Goal: Task Accomplishment & Management: Complete application form

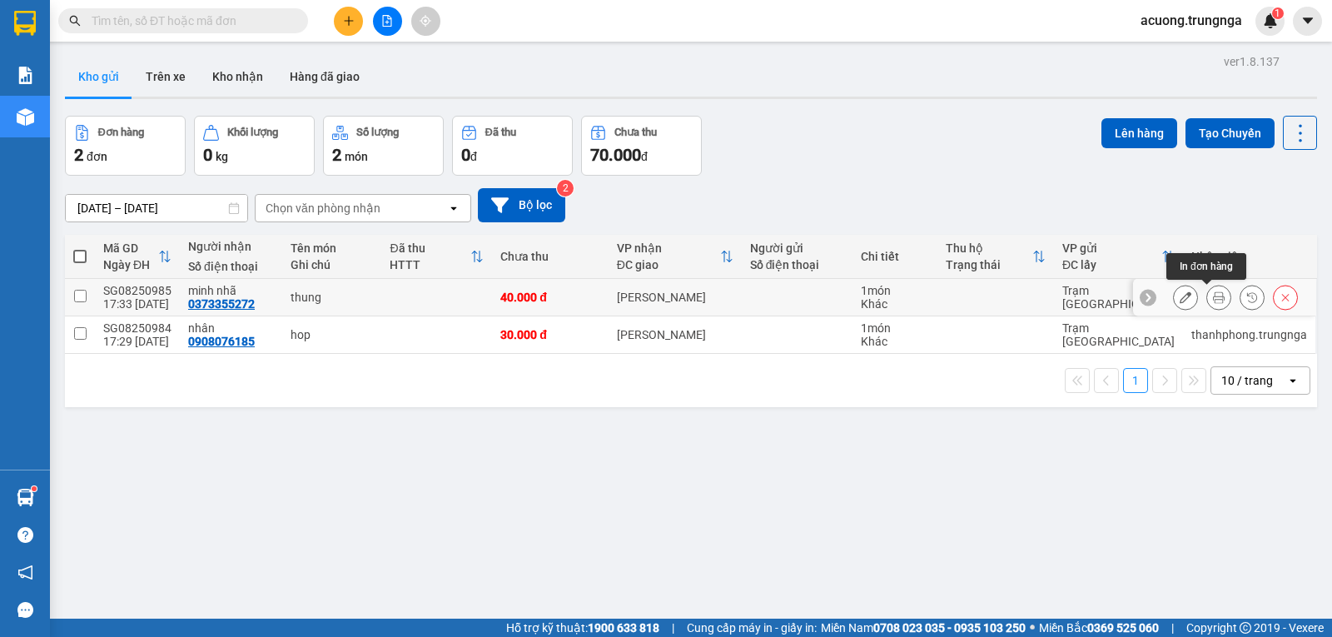
click at [1213, 294] on icon at bounding box center [1219, 297] width 12 height 12
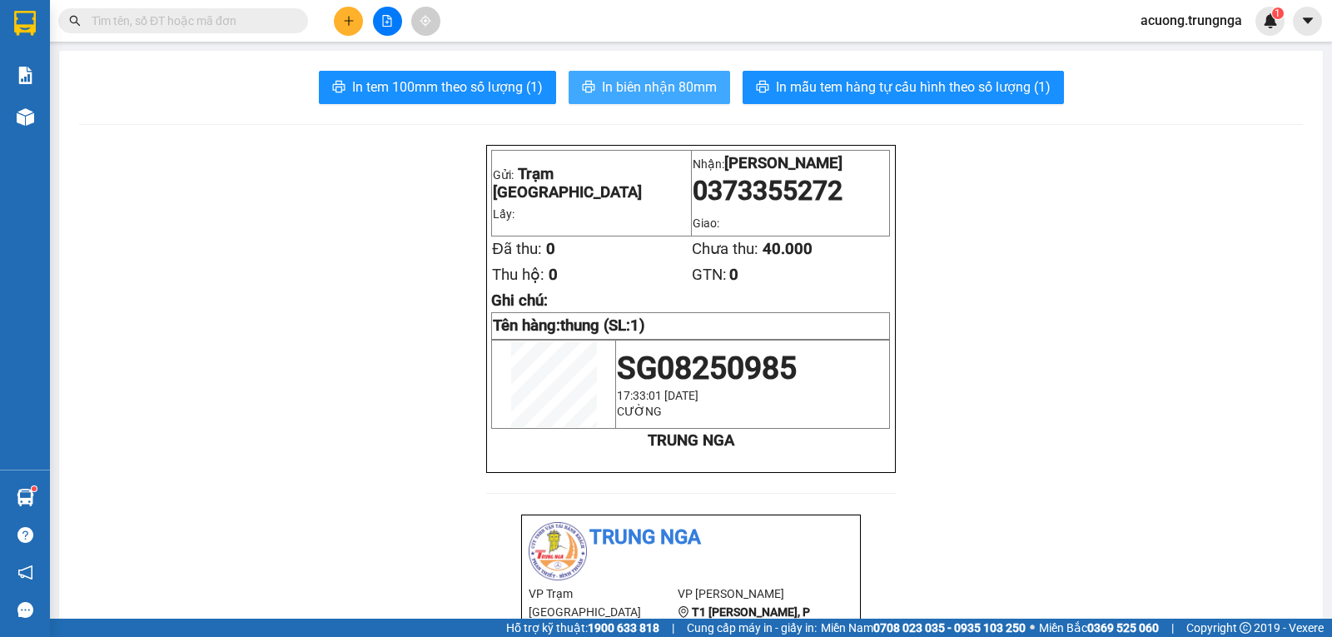
click at [639, 78] on span "In biên nhận 80mm" at bounding box center [659, 87] width 115 height 21
click at [157, 26] on input "text" at bounding box center [190, 21] width 196 height 18
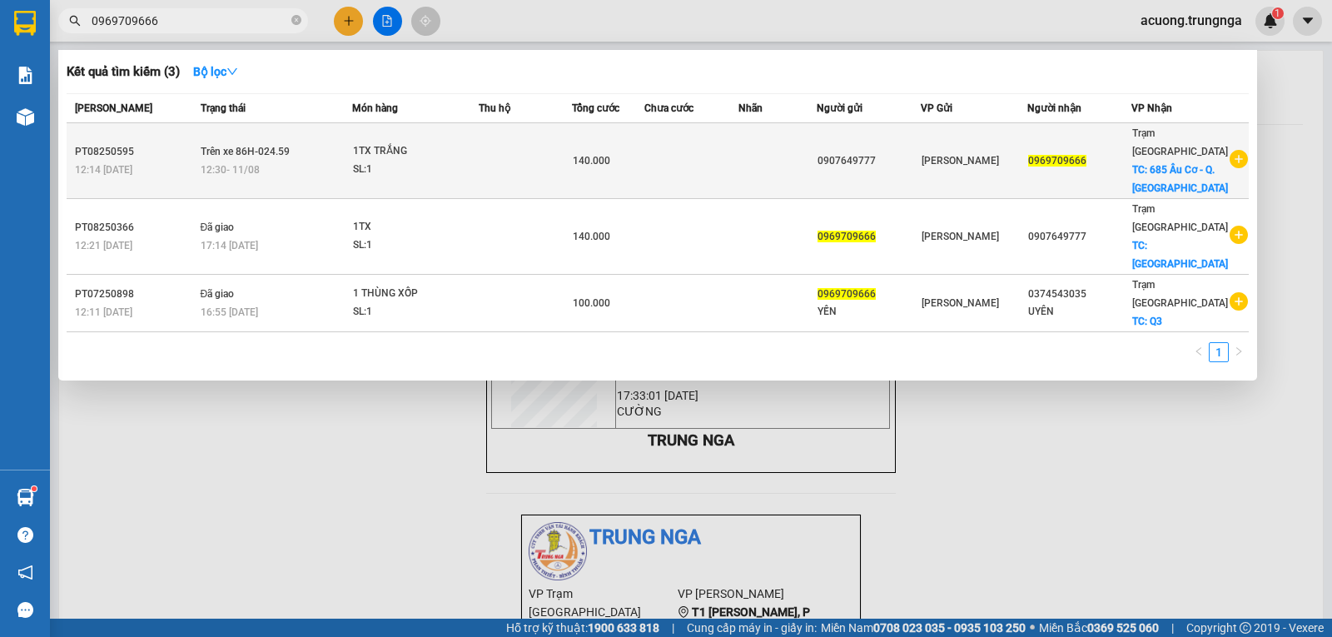
type input "0969709666"
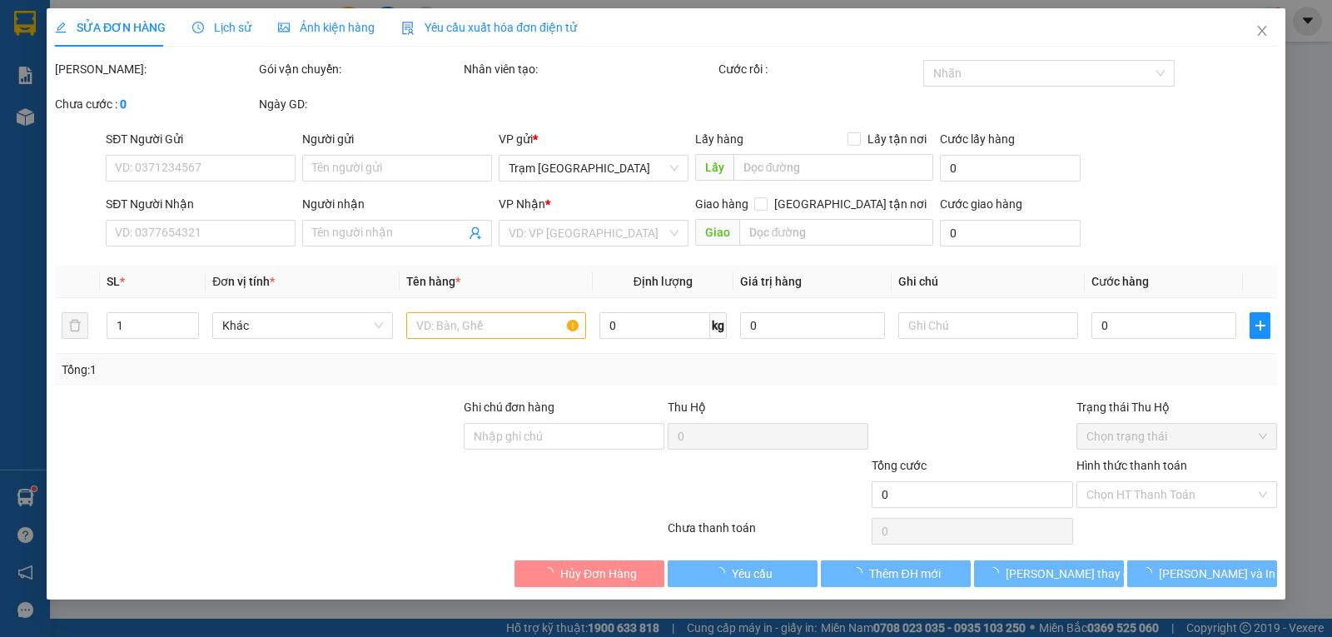
type input "0907649777"
type input "0969709666"
checkbox input "true"
type input "685 Âu Cơ - Q.[GEOGRAPHIC_DATA]"
type input "140.000"
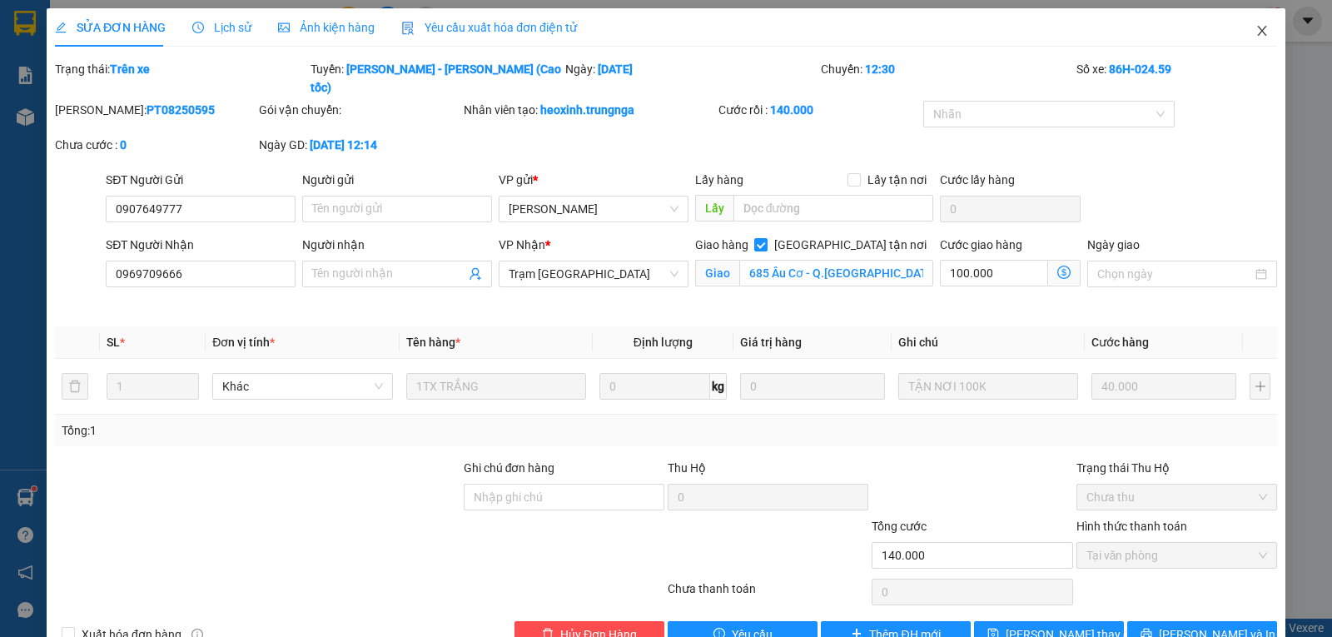
click at [1261, 23] on span "Close" at bounding box center [1262, 31] width 47 height 47
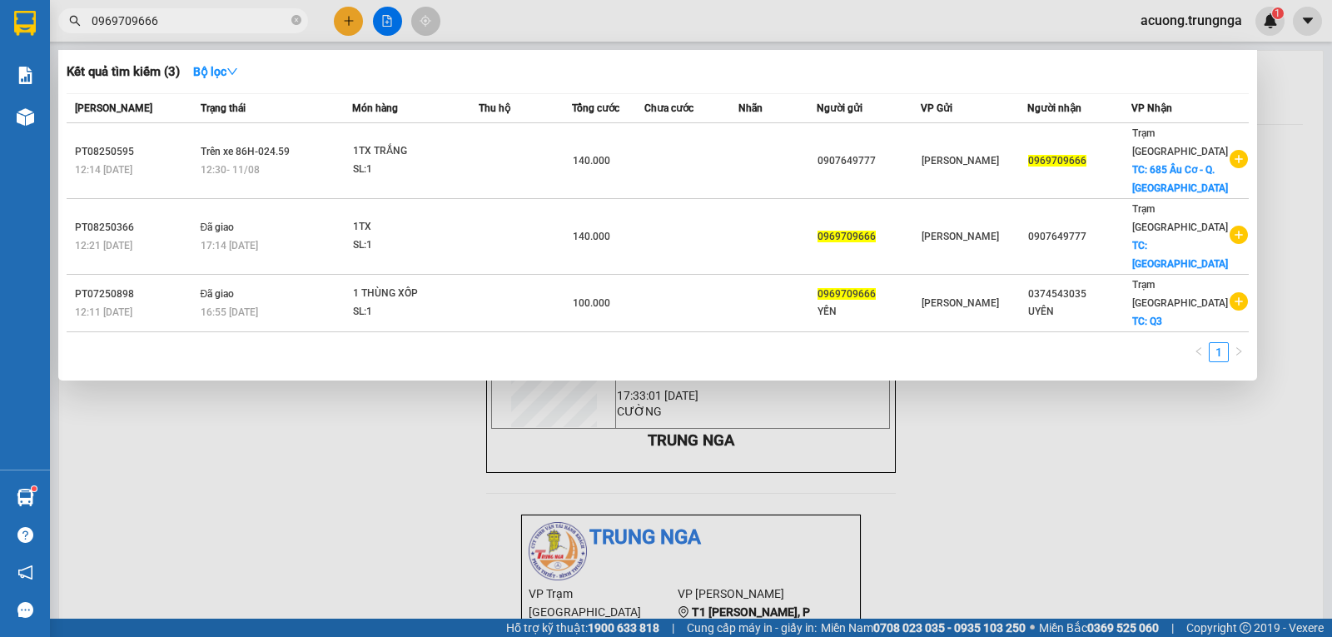
click at [173, 21] on input "0969709666" at bounding box center [190, 21] width 196 height 18
click at [340, 18] on div at bounding box center [666, 318] width 1332 height 637
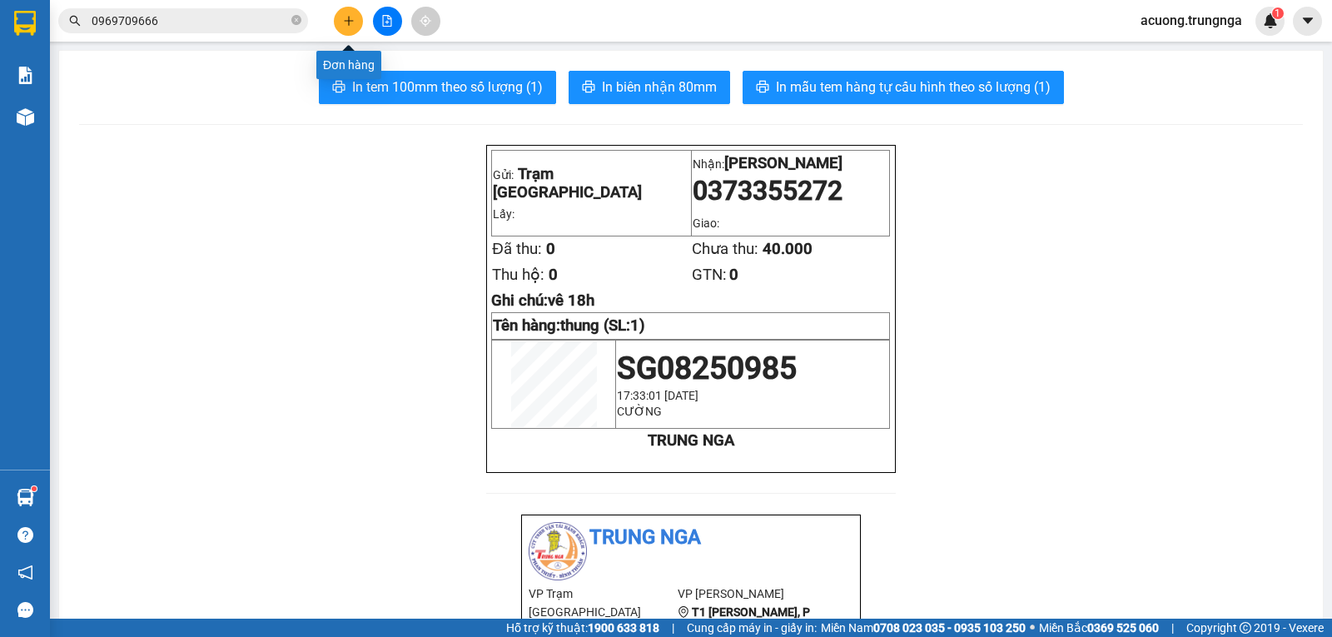
click at [345, 24] on icon "plus" at bounding box center [349, 21] width 12 height 12
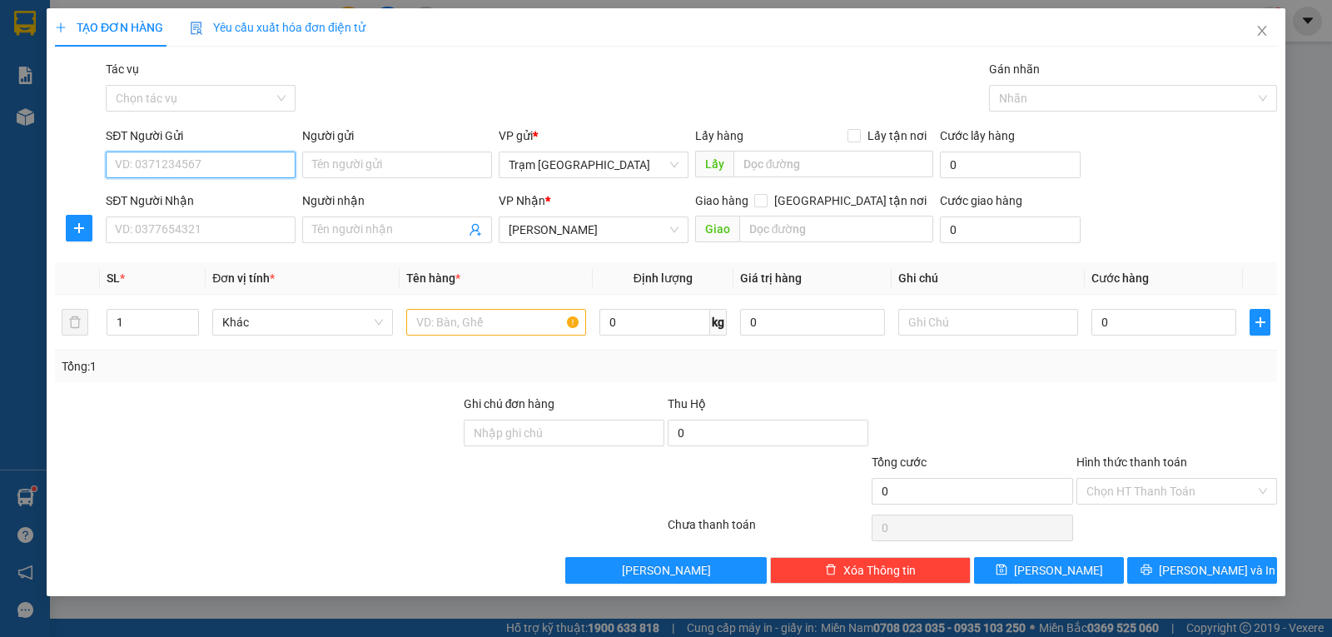
click at [199, 169] on input "SĐT Người Gửi" at bounding box center [201, 165] width 190 height 27
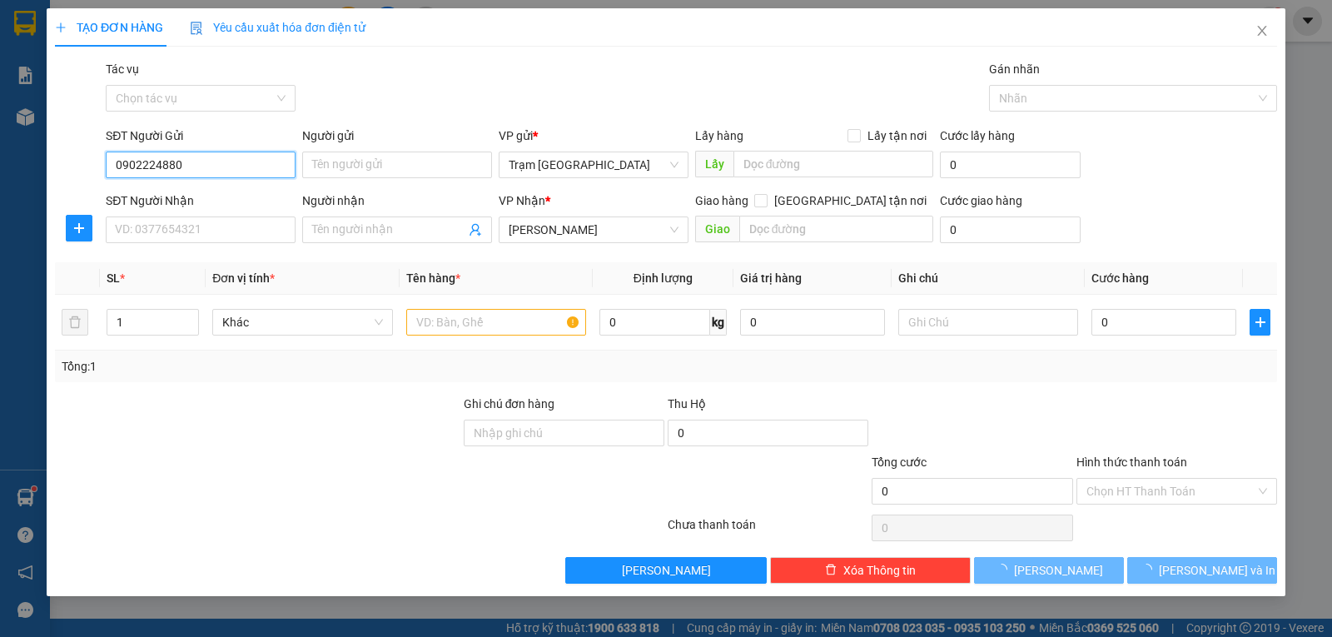
type input "0902931289"
type input "30.000"
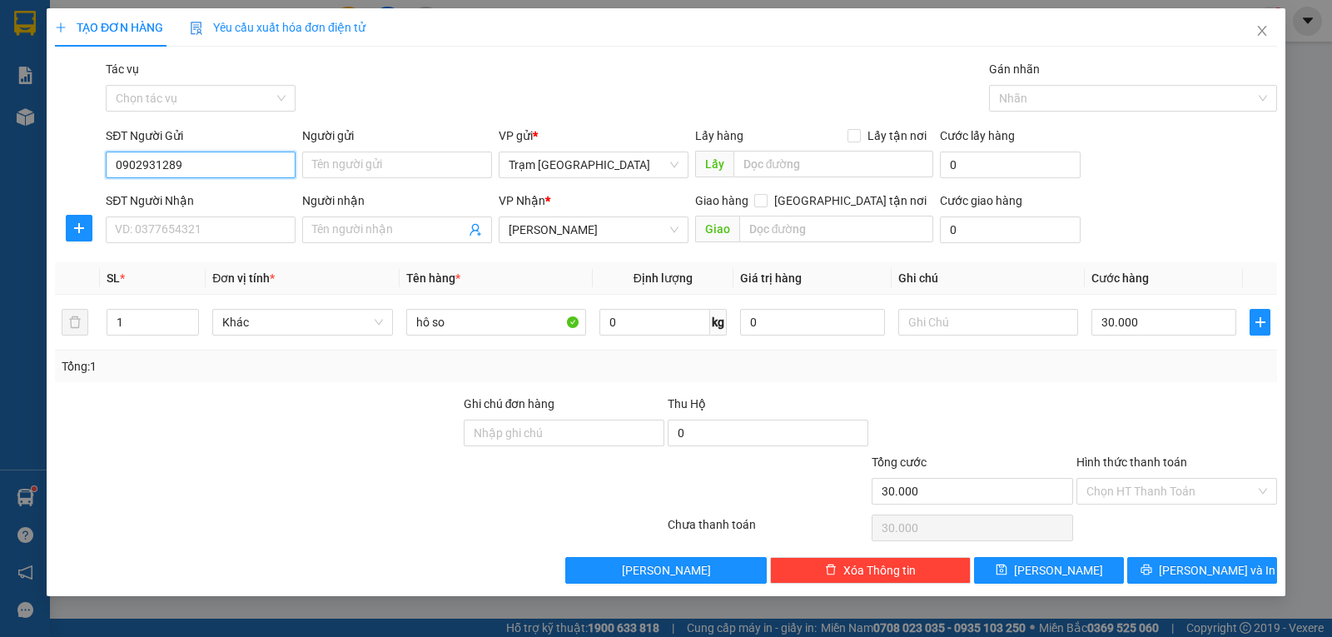
click at [195, 167] on input "0902931289" at bounding box center [201, 165] width 190 height 27
drag, startPoint x: 195, startPoint y: 167, endPoint x: 141, endPoint y: 175, distance: 54.6
click at [141, 175] on input "0902931289" at bounding box center [201, 165] width 190 height 27
type input "0902224880"
click at [231, 226] on input "SĐT Người Nhận" at bounding box center [201, 229] width 190 height 27
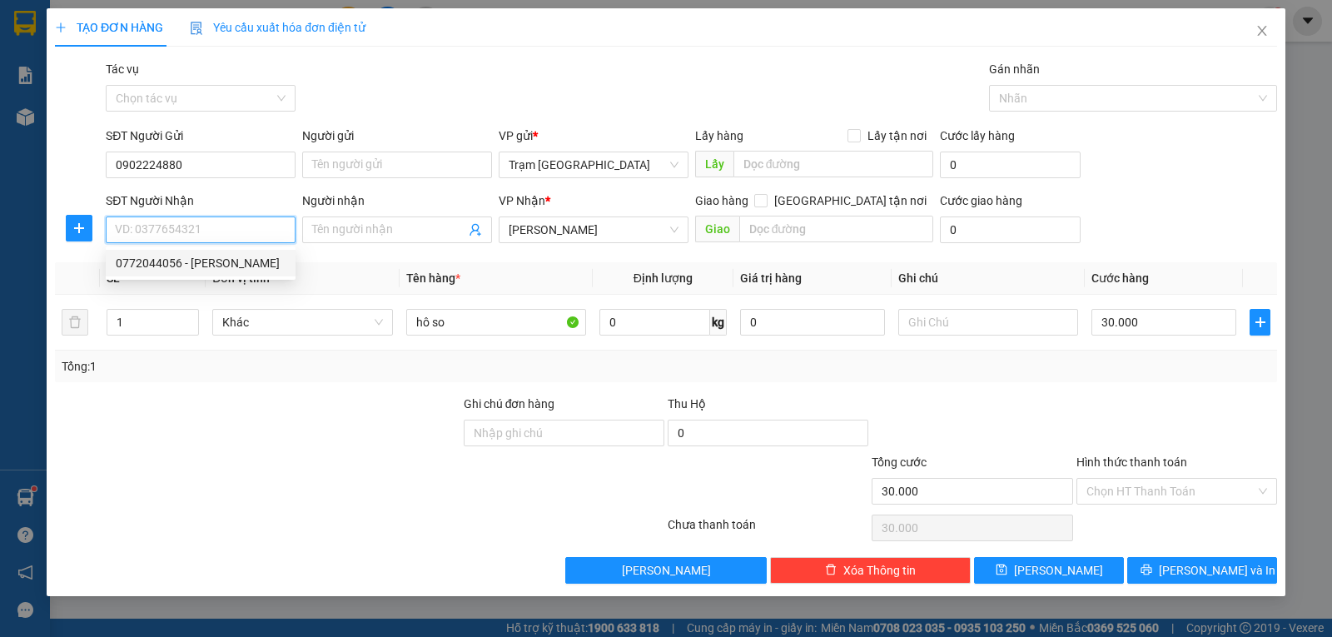
click at [163, 260] on div "0772044056 - [PERSON_NAME]" at bounding box center [201, 263] width 170 height 18
type input "0772044056"
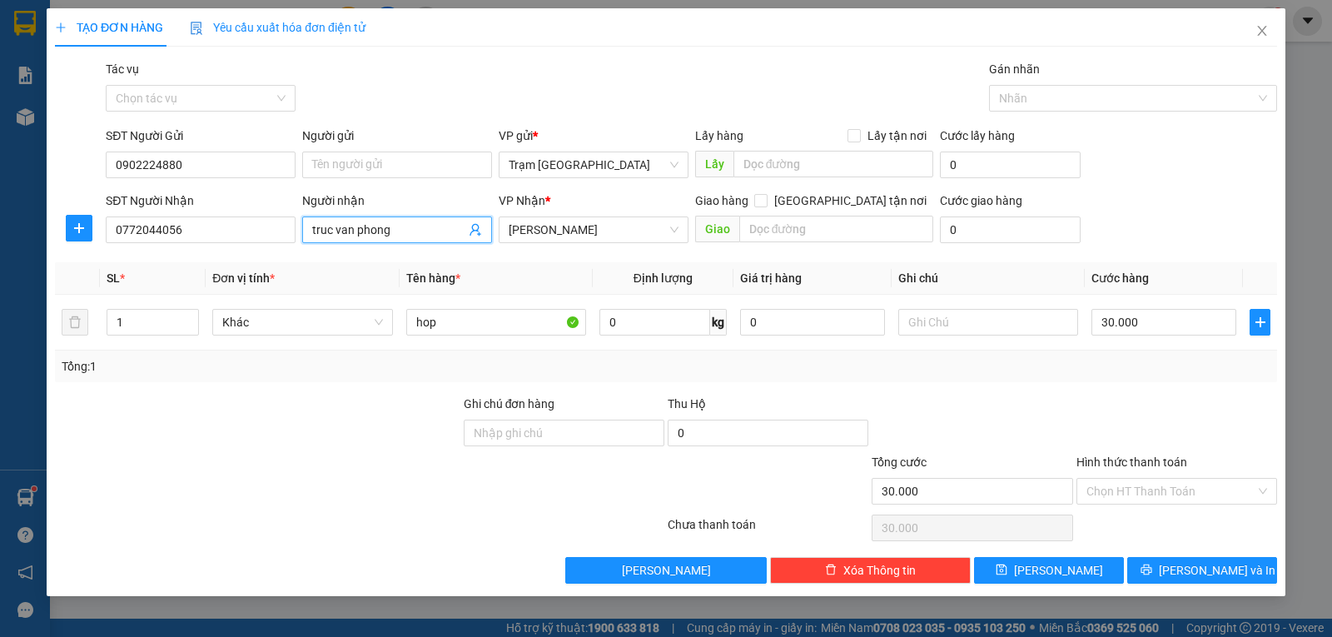
click at [424, 225] on input "truc van phong" at bounding box center [388, 230] width 153 height 18
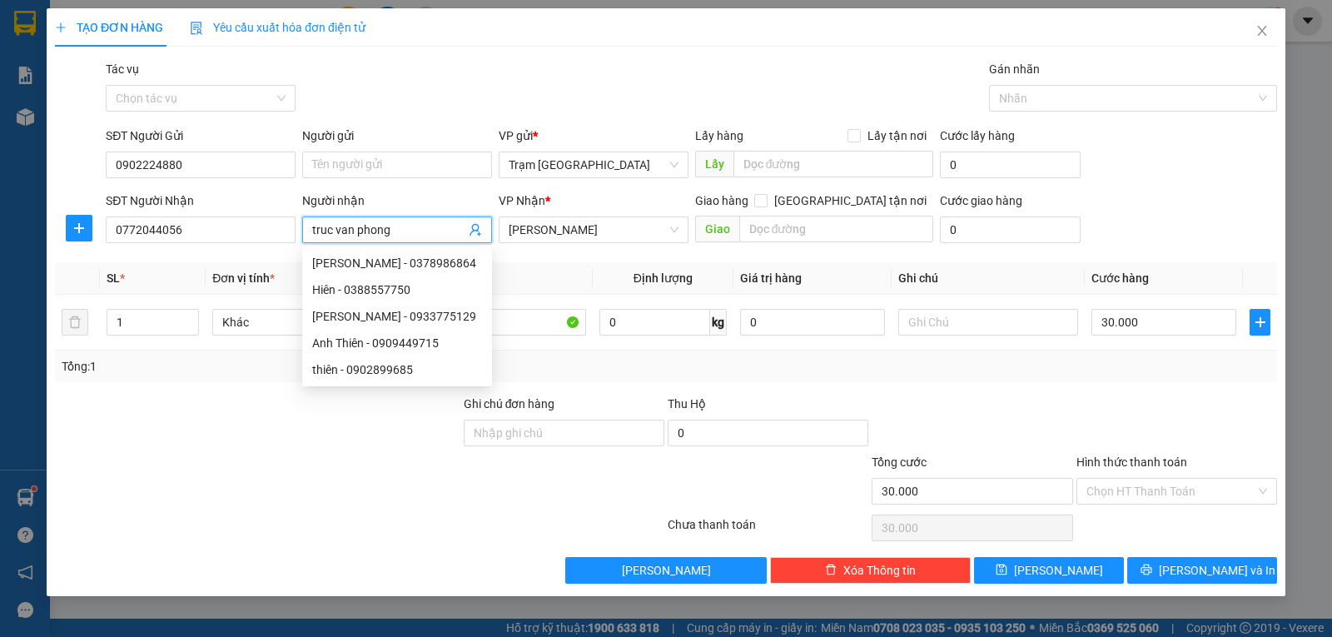
drag, startPoint x: 152, startPoint y: 215, endPoint x: 121, endPoint y: 210, distance: 32.0
click at [121, 211] on div "SĐT Người Nhận 0772044056 Người nhận truc van phong VP Nhận * [PERSON_NAME] Gia…" at bounding box center [691, 220] width 1178 height 58
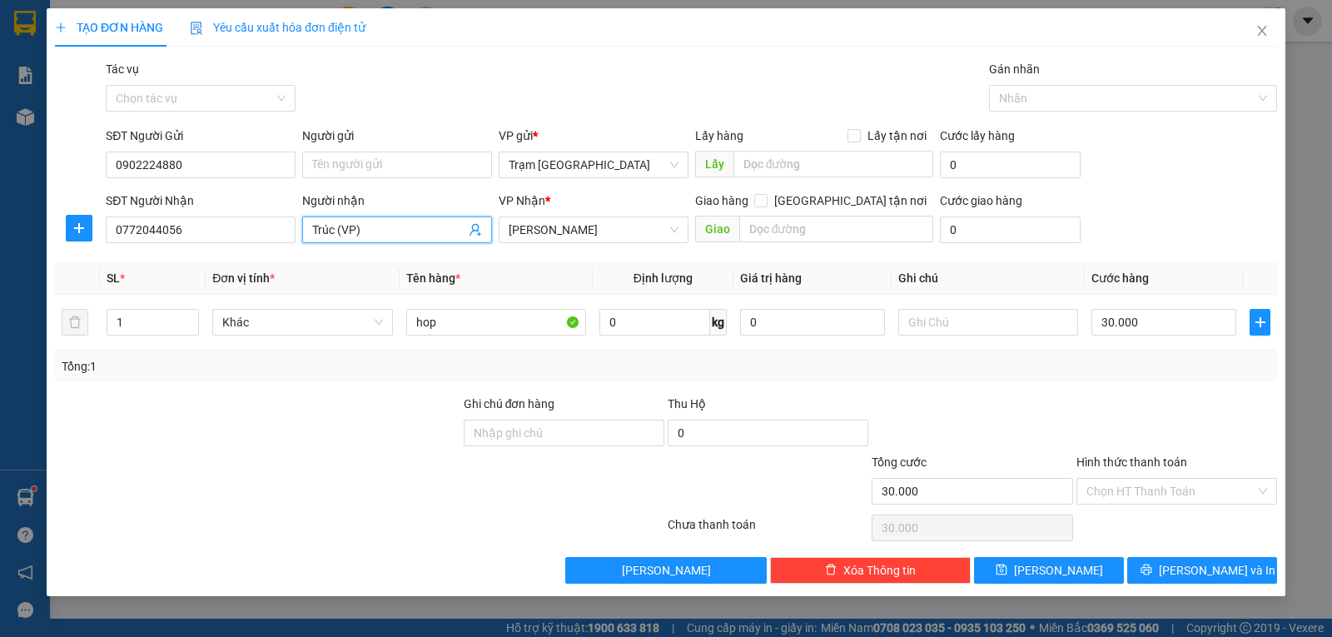
type input "Trúc (VP)"
click at [623, 320] on input "0" at bounding box center [654, 322] width 111 height 27
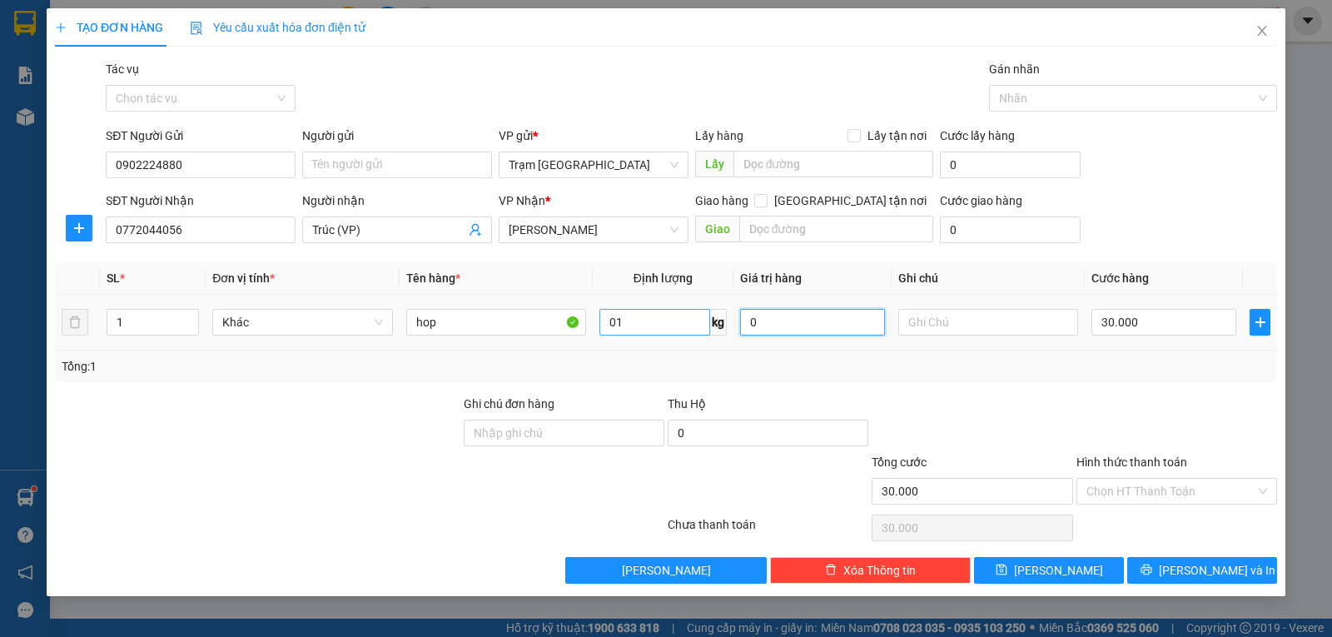
type input "1"
click at [1193, 418] on div at bounding box center [1177, 424] width 204 height 58
click at [1152, 316] on input "30.000" at bounding box center [1163, 322] width 145 height 27
type input "1"
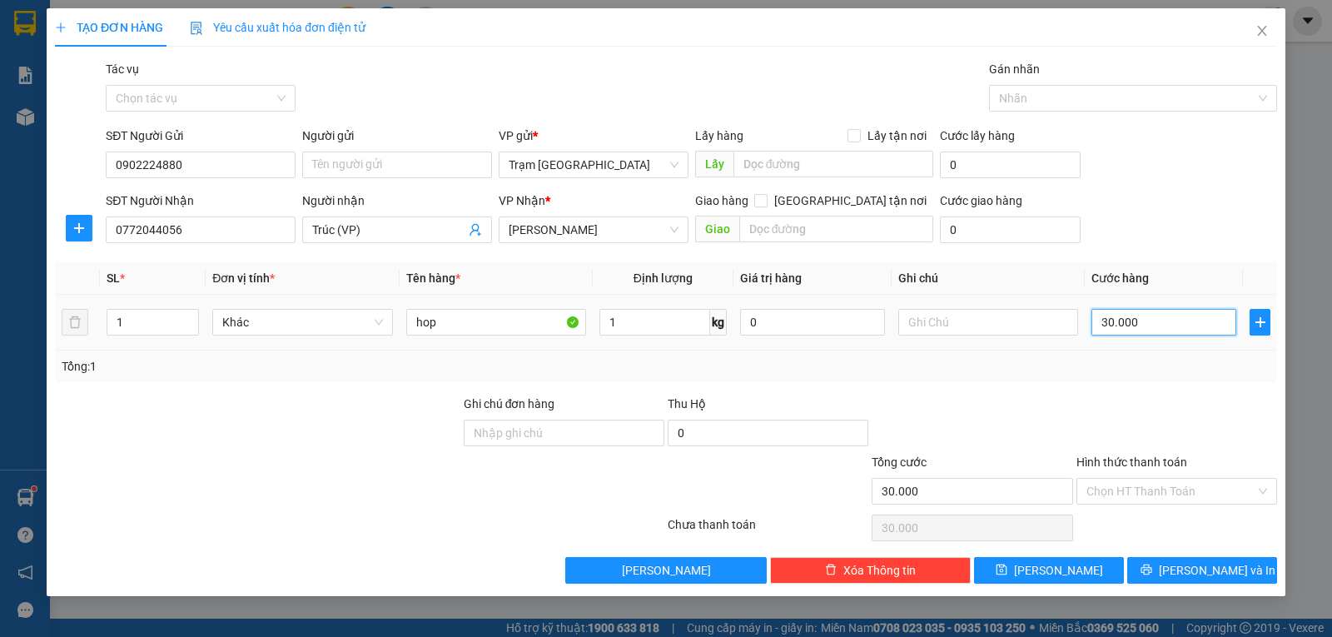
type input "00.001"
type input "10"
type input "00.000.010"
type input "10.000"
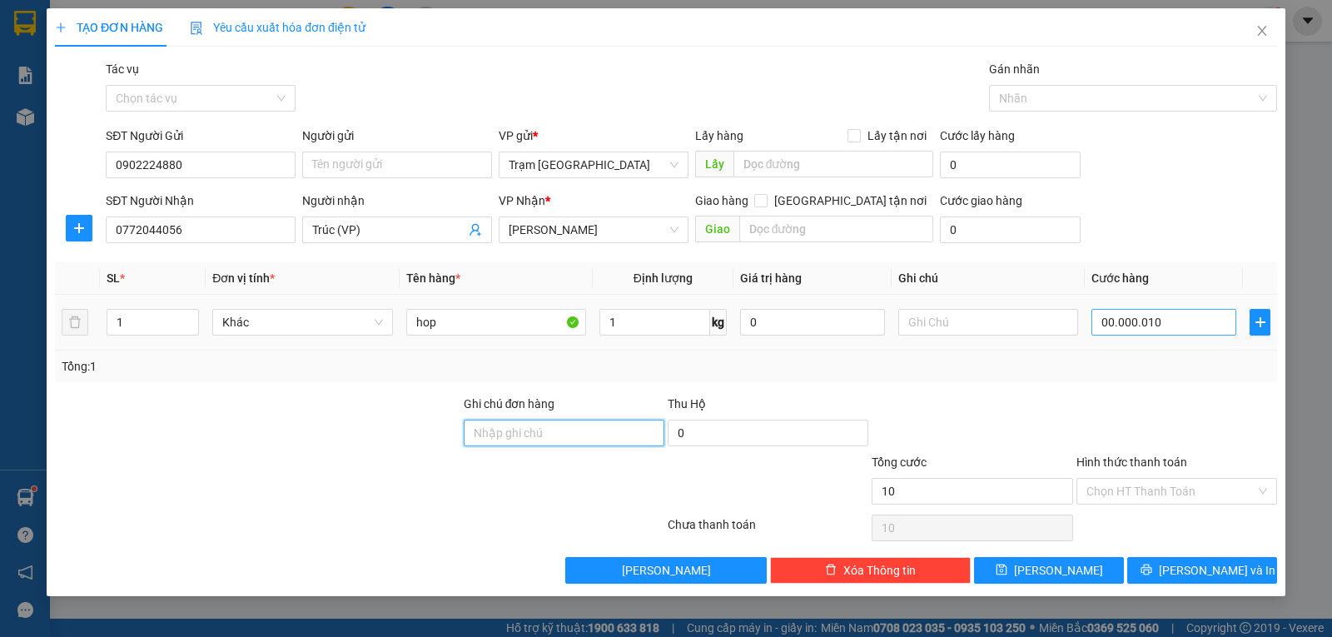
type input "10.000"
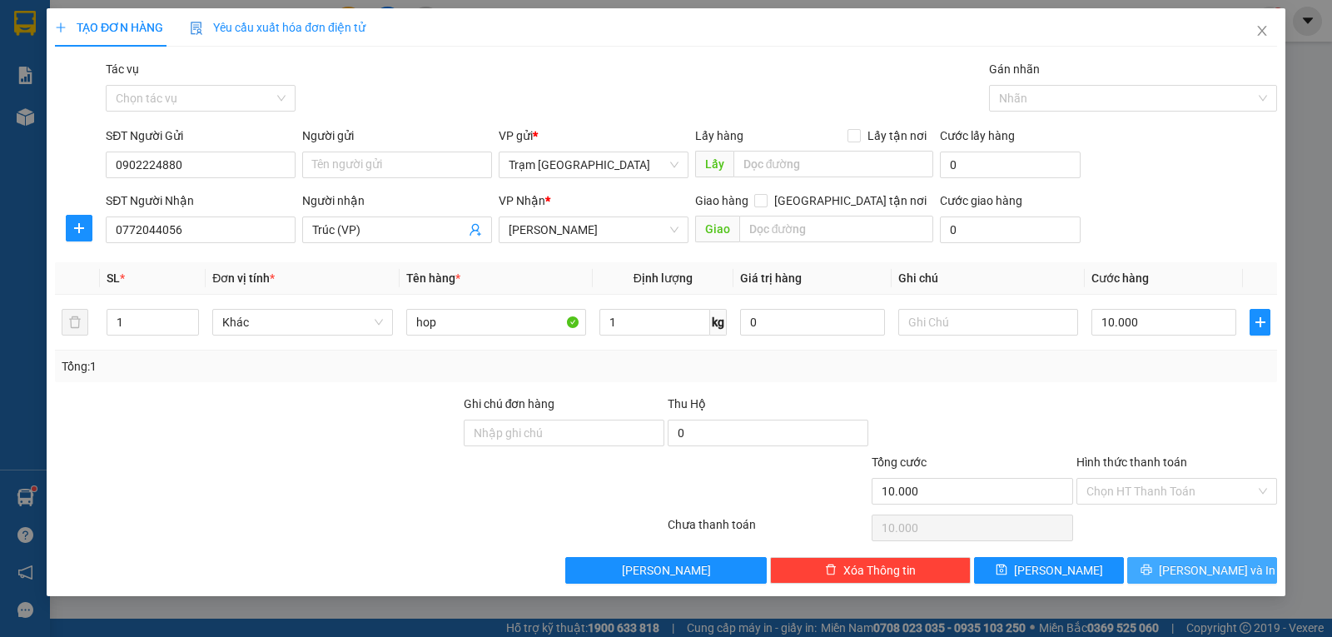
click at [1212, 565] on span "[PERSON_NAME] và In" at bounding box center [1217, 570] width 117 height 18
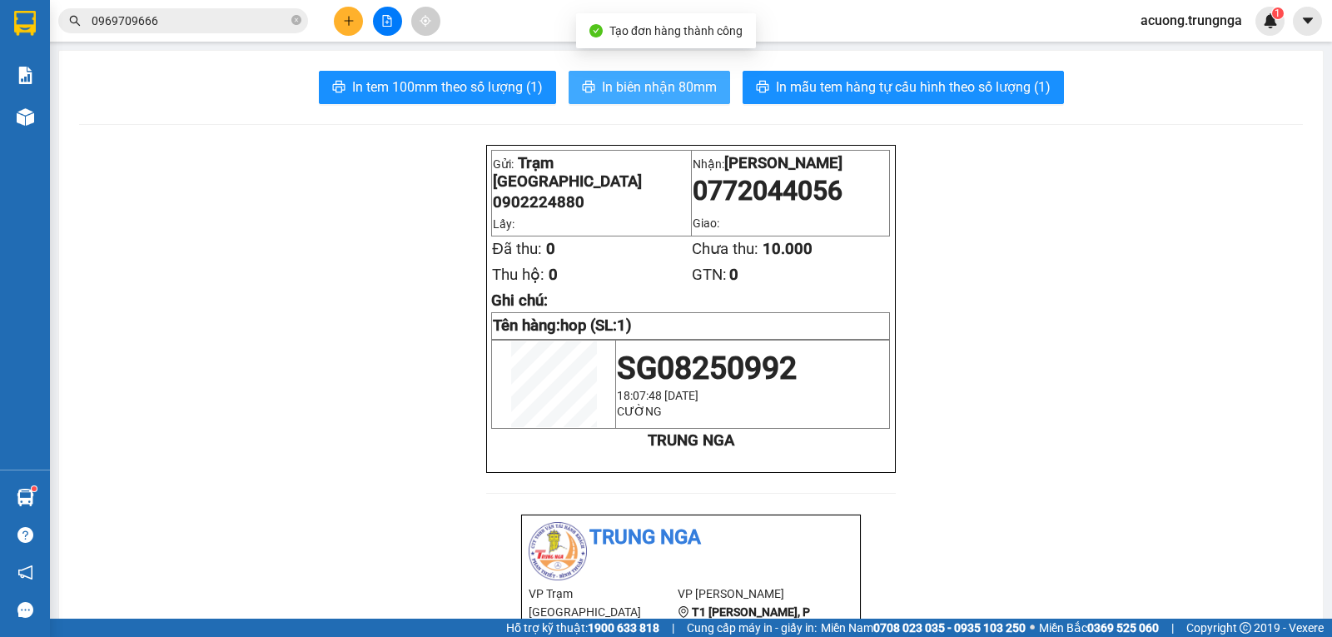
click at [621, 72] on button "In biên nhận 80mm" at bounding box center [650, 87] width 162 height 33
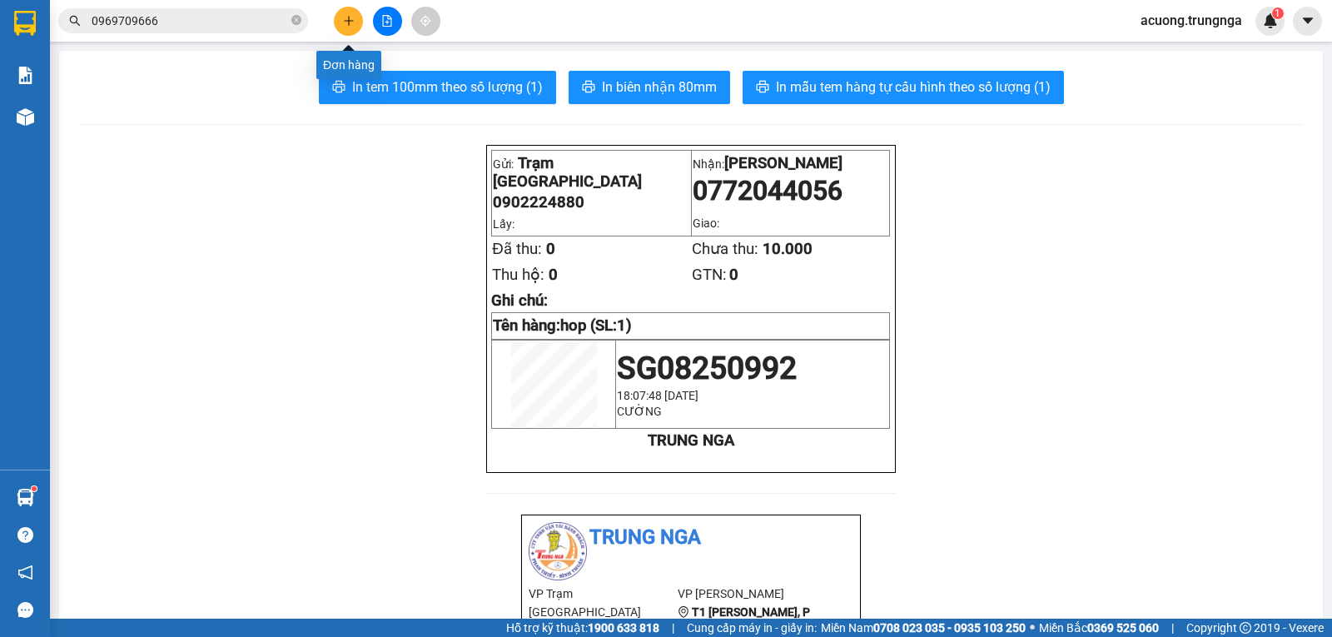
click at [347, 12] on button at bounding box center [348, 21] width 29 height 29
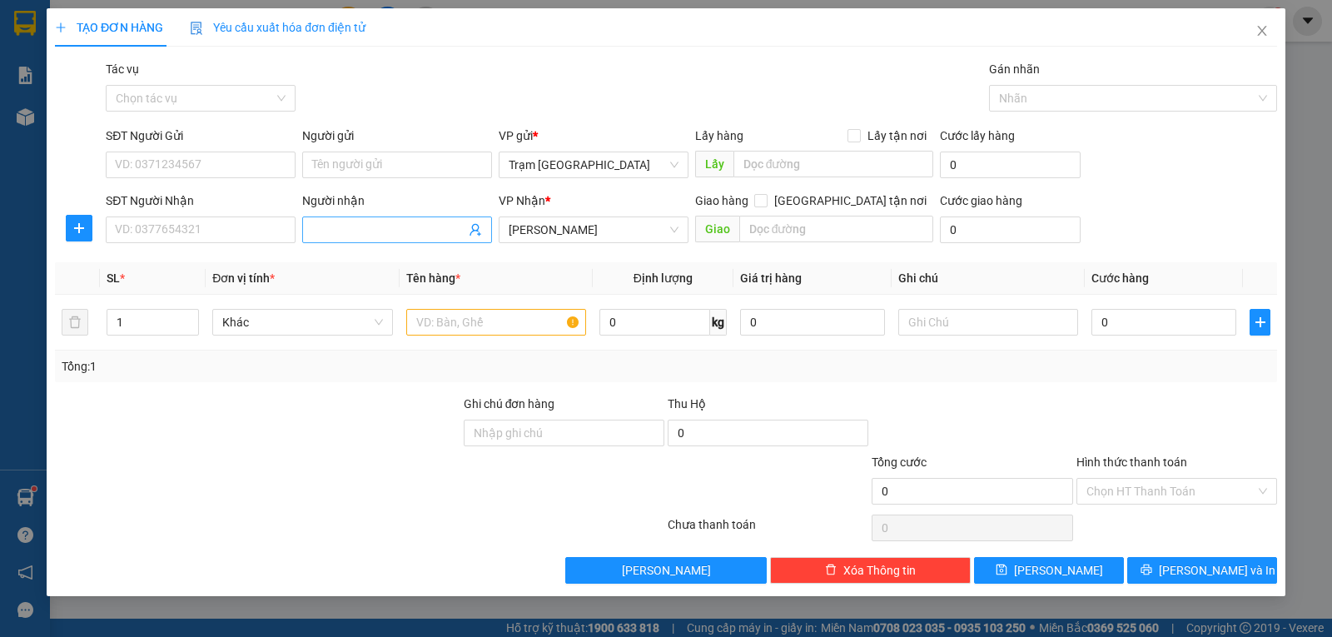
click at [375, 229] on input "Người nhận" at bounding box center [388, 230] width 153 height 18
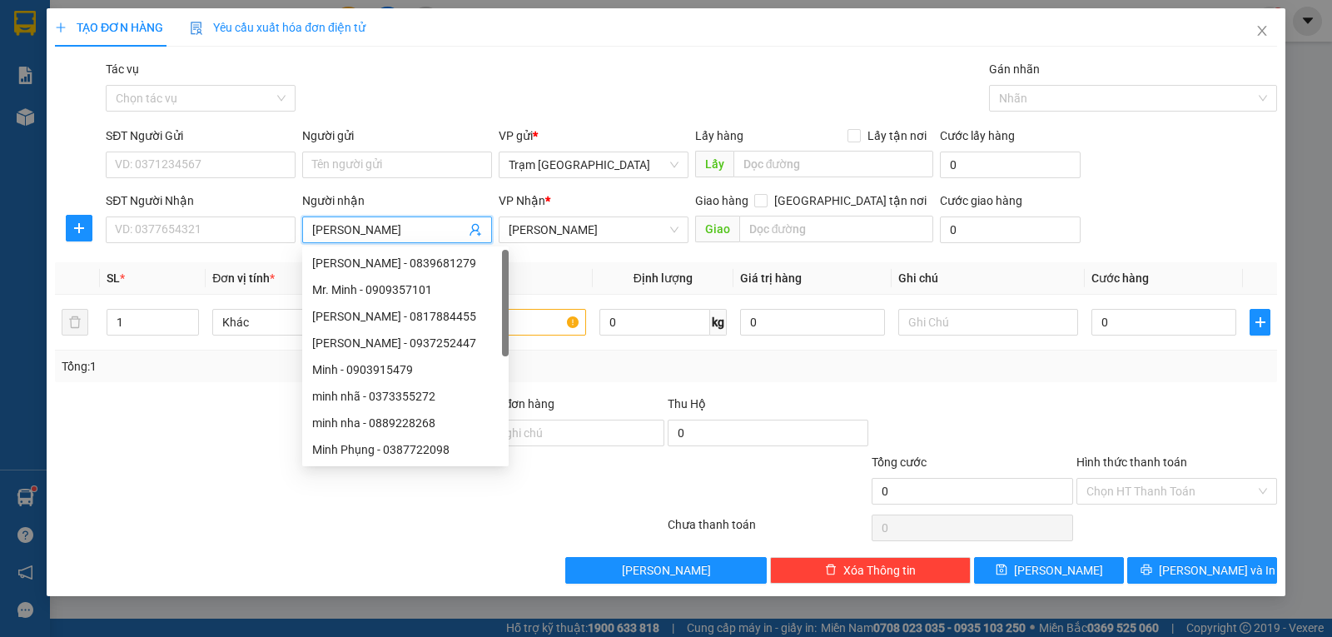
type input "[PERSON_NAME]"
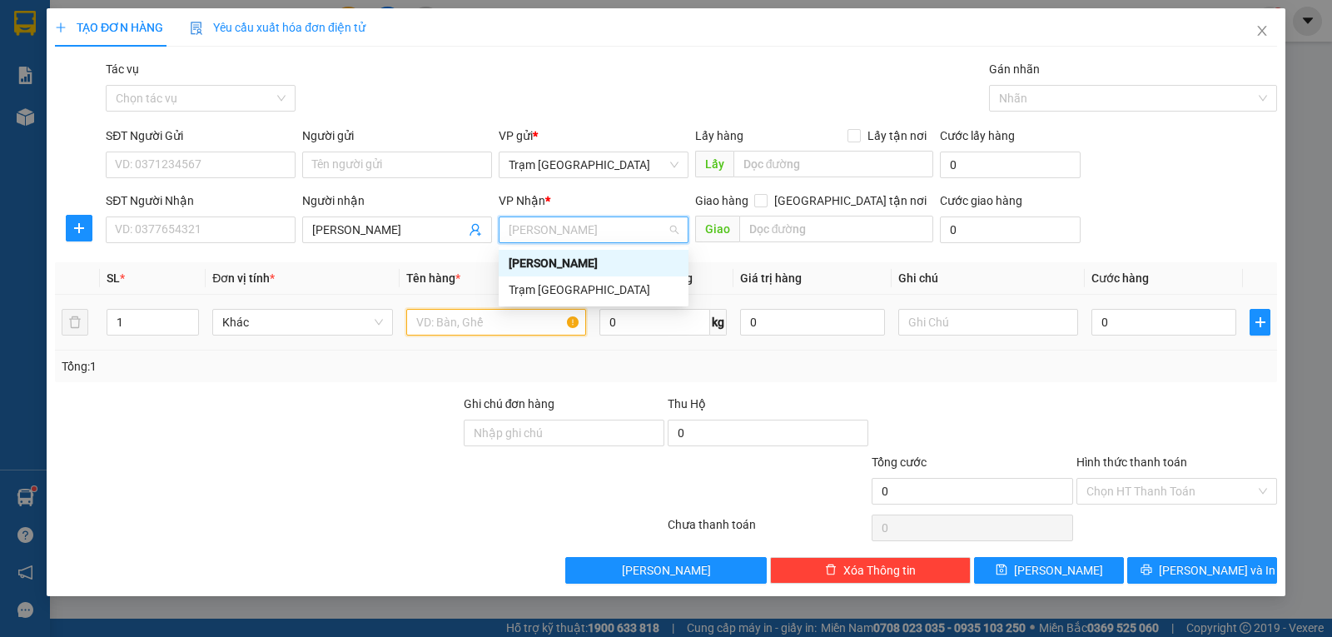
click at [505, 323] on input "text" at bounding box center [496, 322] width 180 height 27
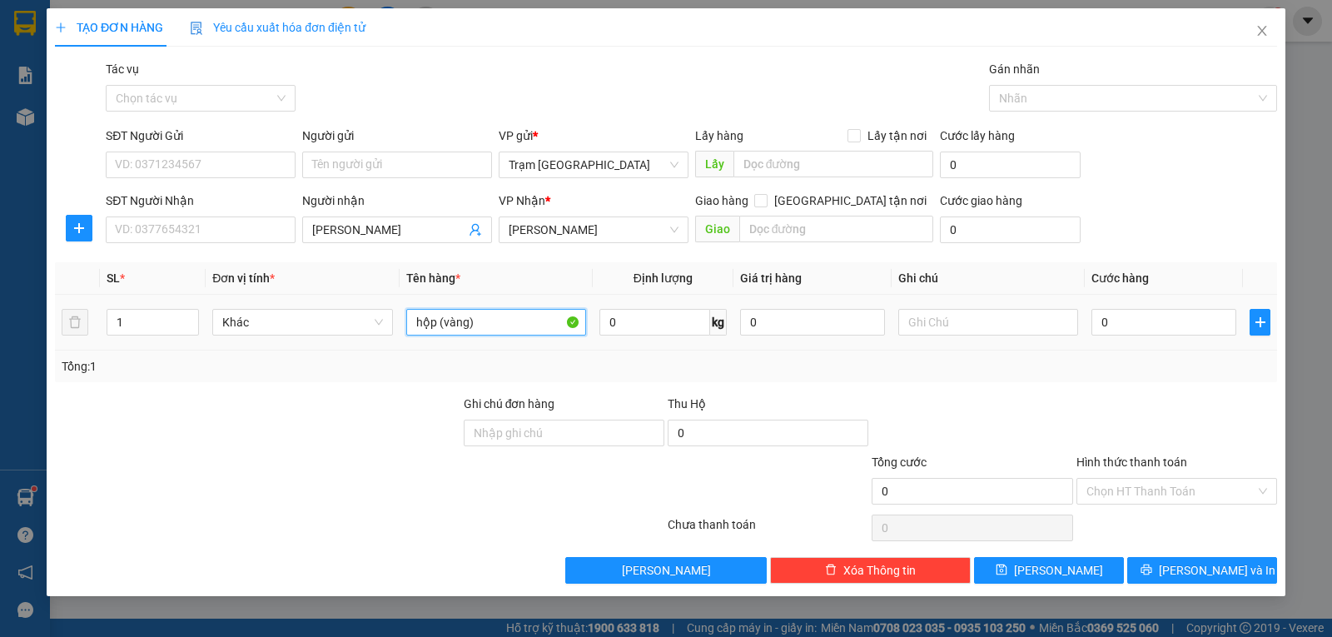
type input "hộp (vàng)"
type input "1"
type input "003"
type input "3"
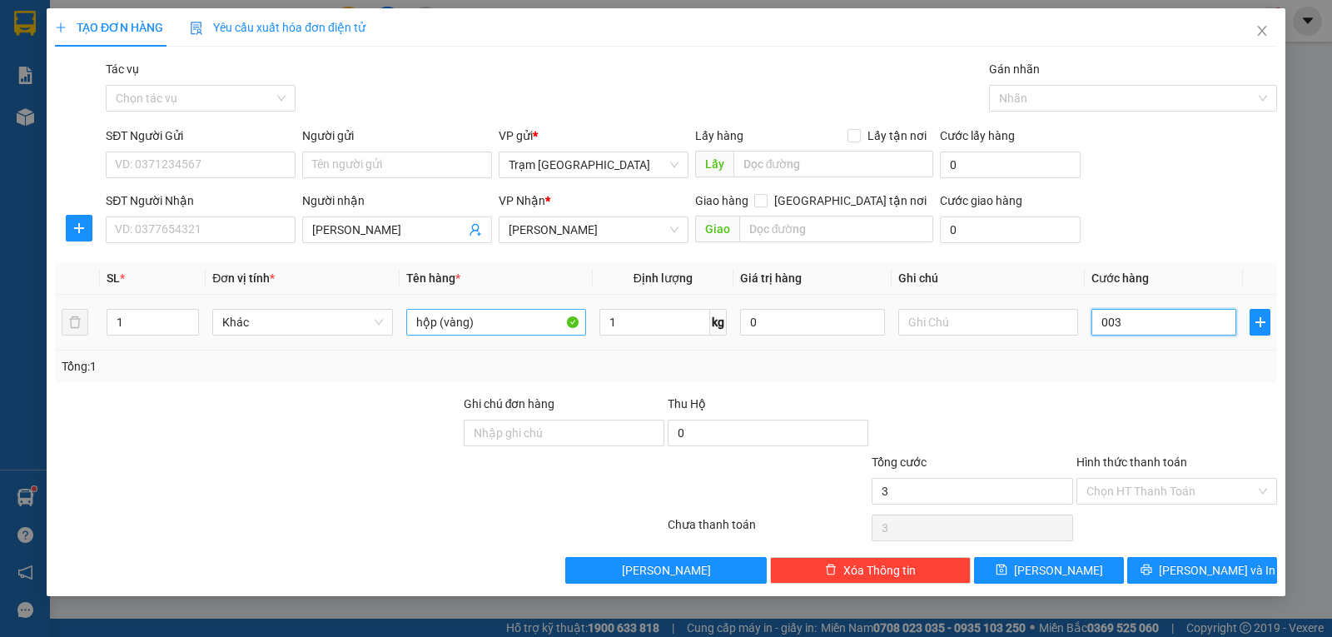
type input "0.030"
type input "30"
type input "30.000"
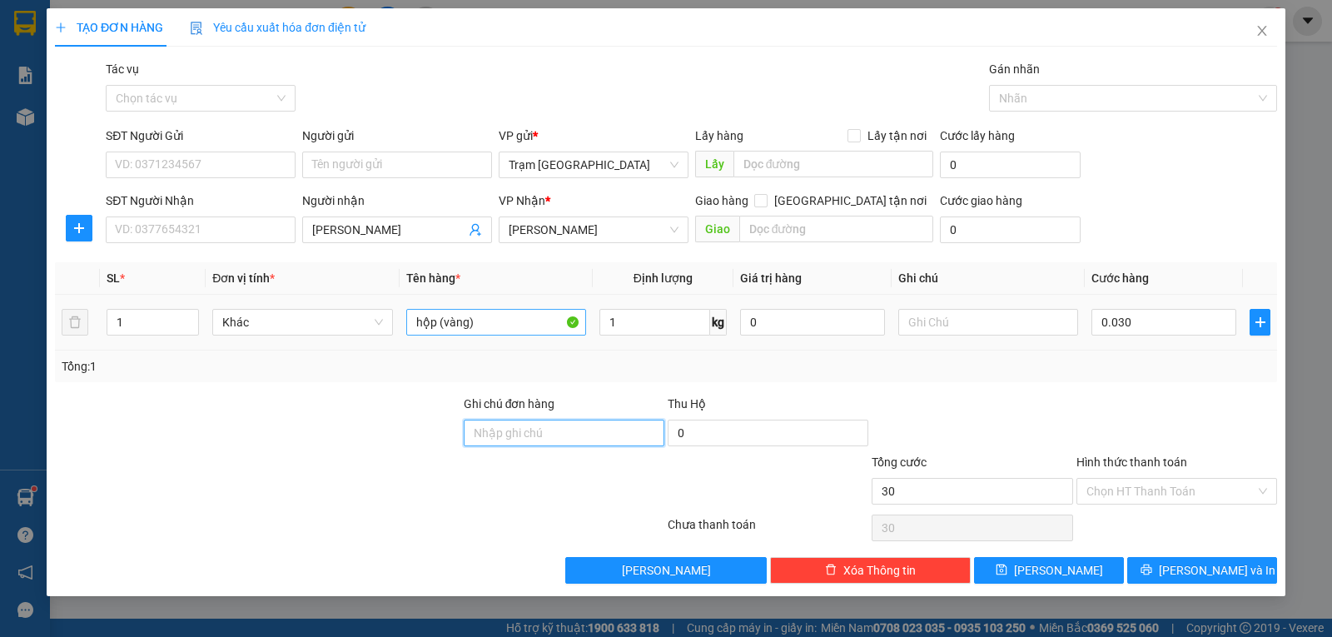
type input "30.000"
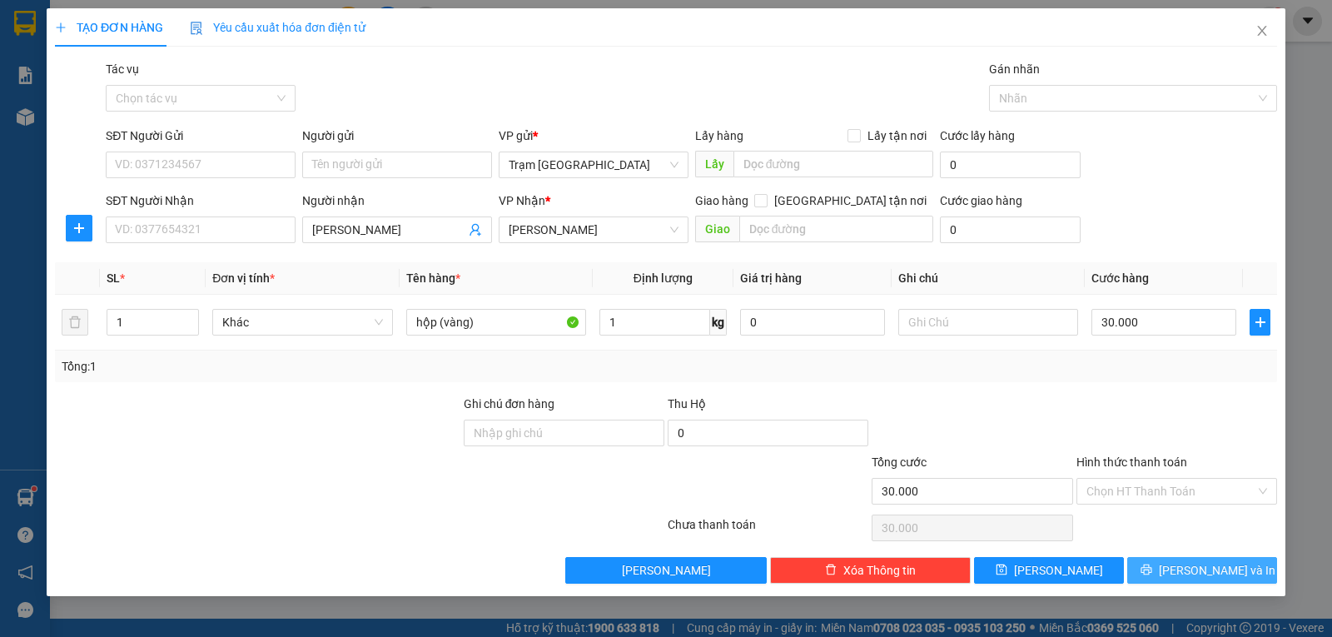
click at [1197, 570] on span "[PERSON_NAME] và In" at bounding box center [1217, 570] width 117 height 18
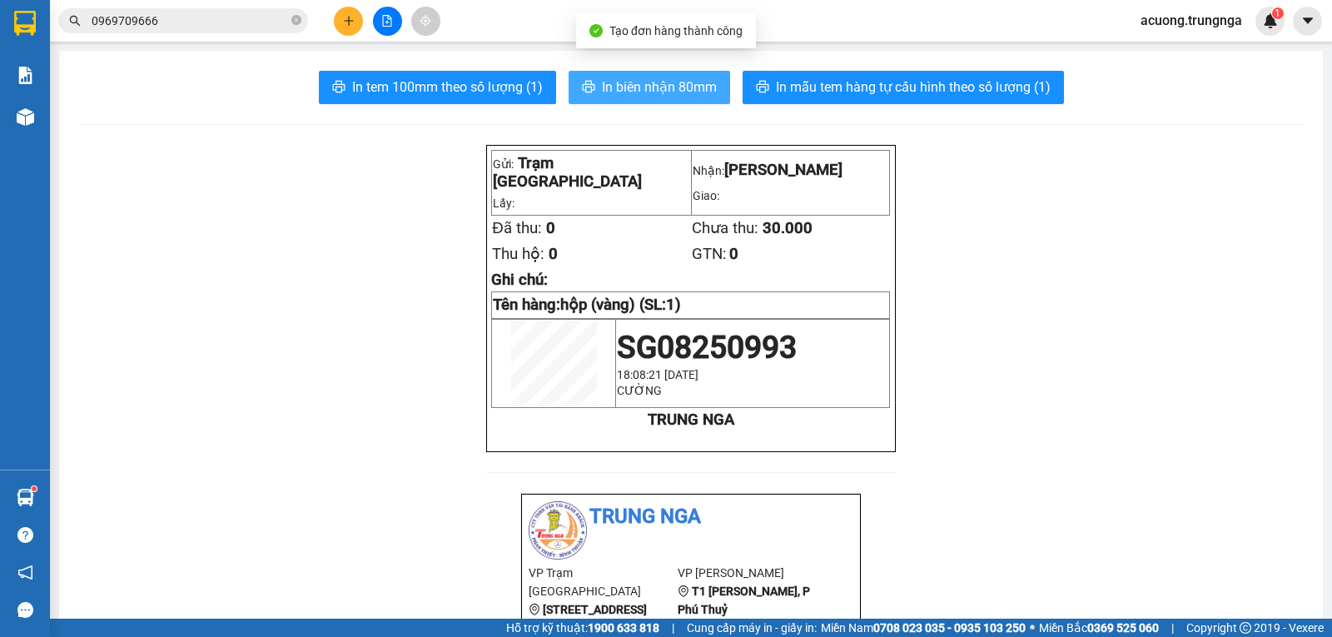
click at [673, 78] on span "In biên nhận 80mm" at bounding box center [659, 87] width 115 height 21
click at [355, 17] on button at bounding box center [348, 21] width 29 height 29
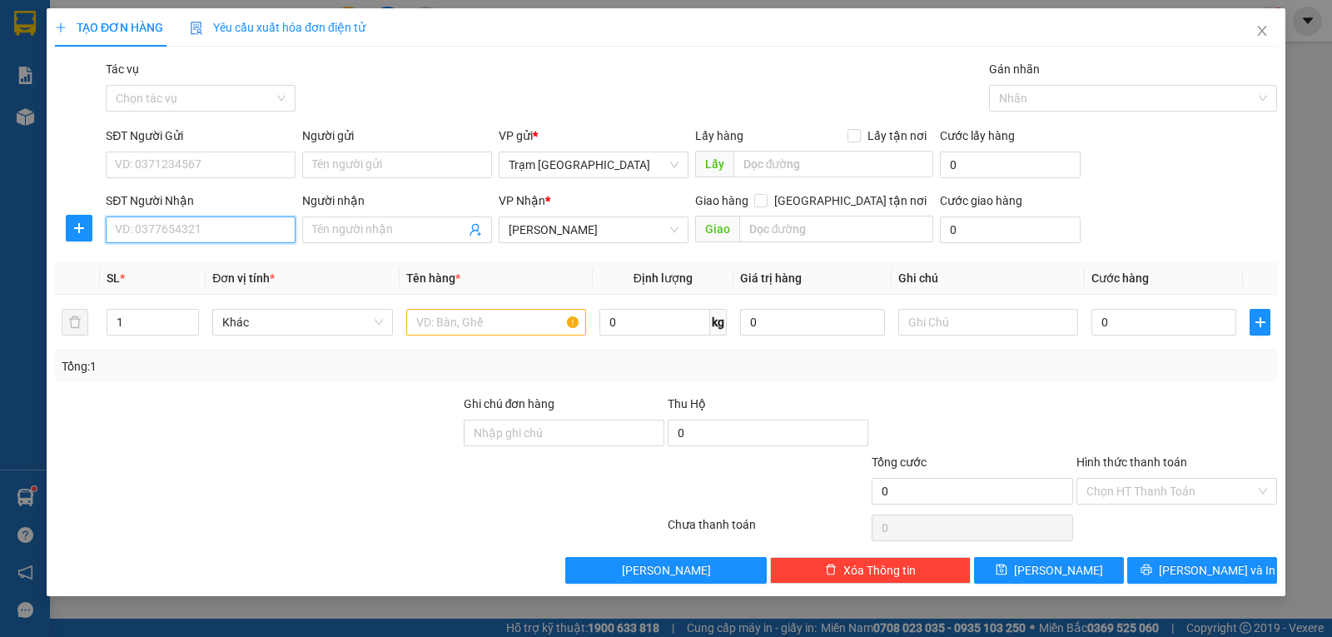
click at [245, 224] on input "SĐT Người Nhận" at bounding box center [201, 229] width 190 height 27
type input "0916839728"
click at [154, 257] on div "0916839728" at bounding box center [201, 263] width 170 height 18
type input "40.000"
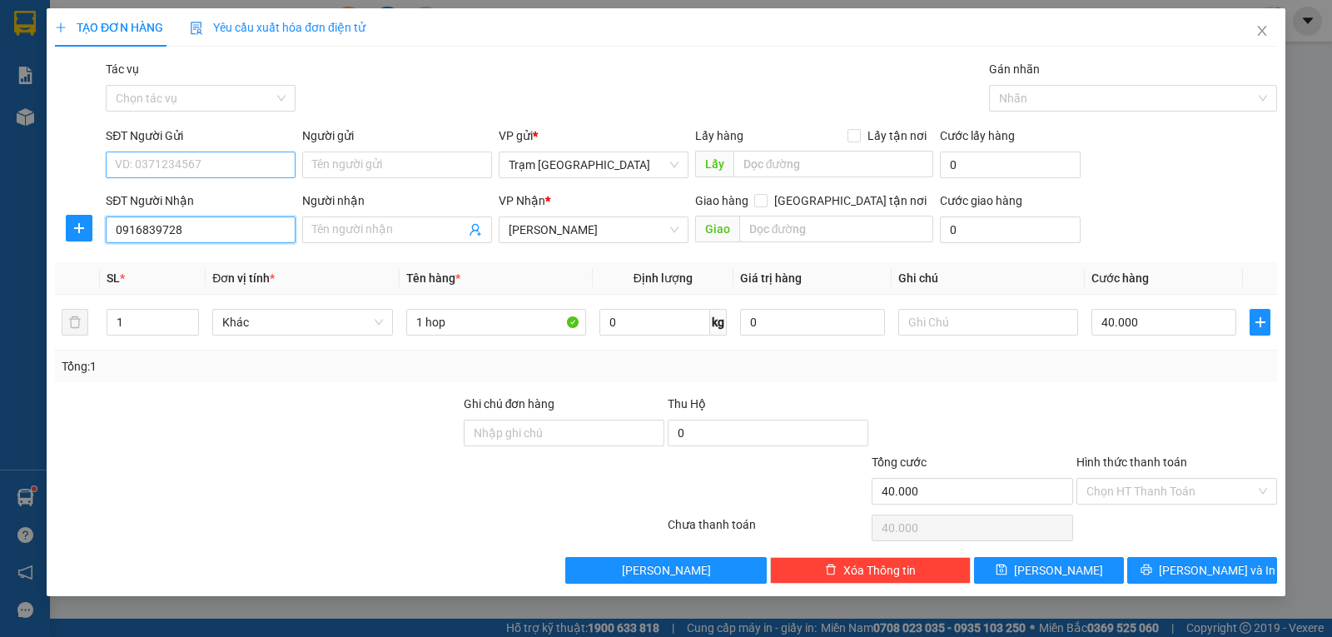
type input "0916839728"
click at [196, 167] on input "SĐT Người Gửi" at bounding box center [201, 165] width 190 height 27
type input "0931863060"
click at [367, 451] on form "Ghi chú đơn hàng Thu Hộ 0 Tổng cước 40.000 Hình thức thanh toán Chọn HT Thanh T…" at bounding box center [666, 453] width 1222 height 117
click at [480, 292] on th "Tên hàng *" at bounding box center [496, 278] width 193 height 32
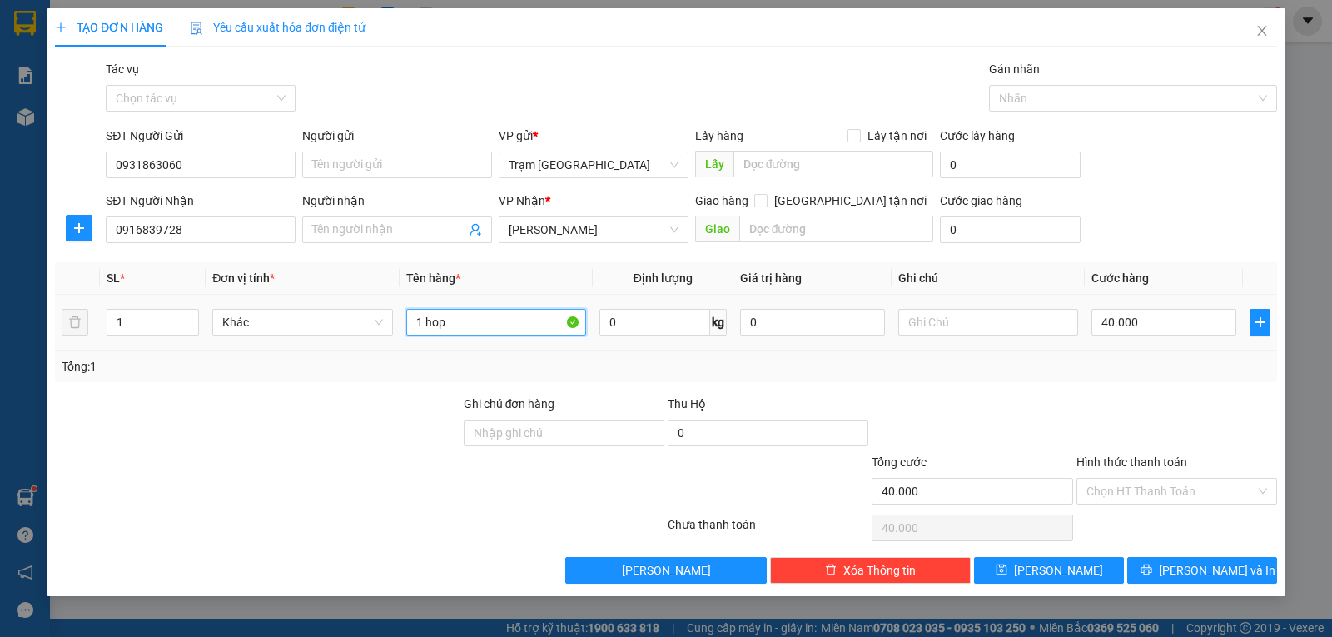
click at [481, 311] on input "1 hop" at bounding box center [496, 322] width 180 height 27
type input "1 giỏ pt"
click at [1178, 326] on input "40.000" at bounding box center [1163, 322] width 145 height 27
type input "5"
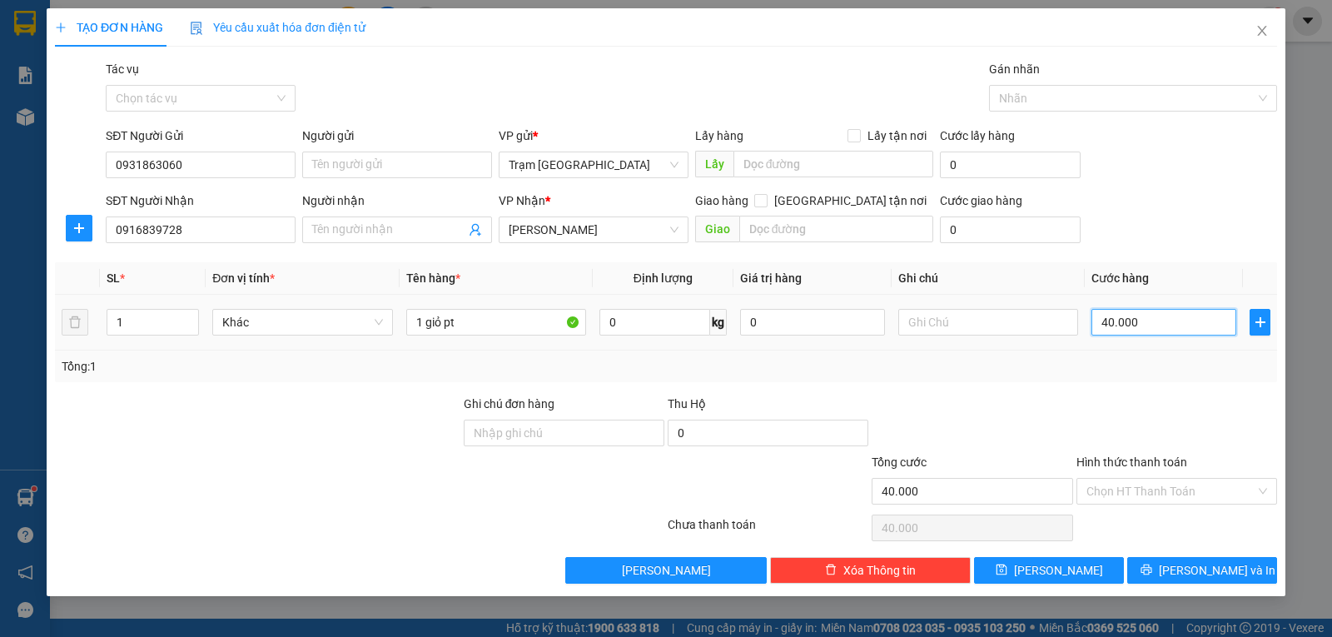
type input "00.005"
type input "50"
type input "0.000.050"
type input "50.000"
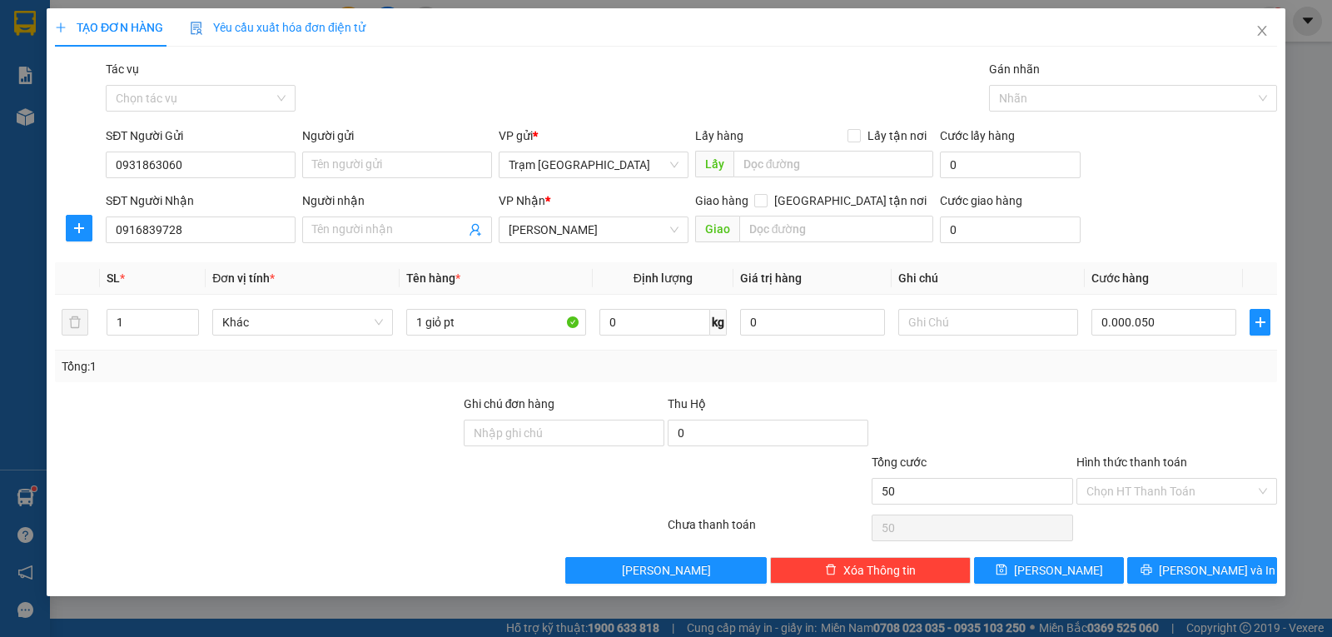
type input "50.000"
click at [1182, 432] on div at bounding box center [1177, 424] width 204 height 58
click at [1148, 315] on input "50.000" at bounding box center [1163, 322] width 145 height 27
click at [1176, 390] on div "Transit Pickup Surcharge Ids Transit Deliver Surcharge Ids Transit Deliver Surc…" at bounding box center [666, 322] width 1222 height 524
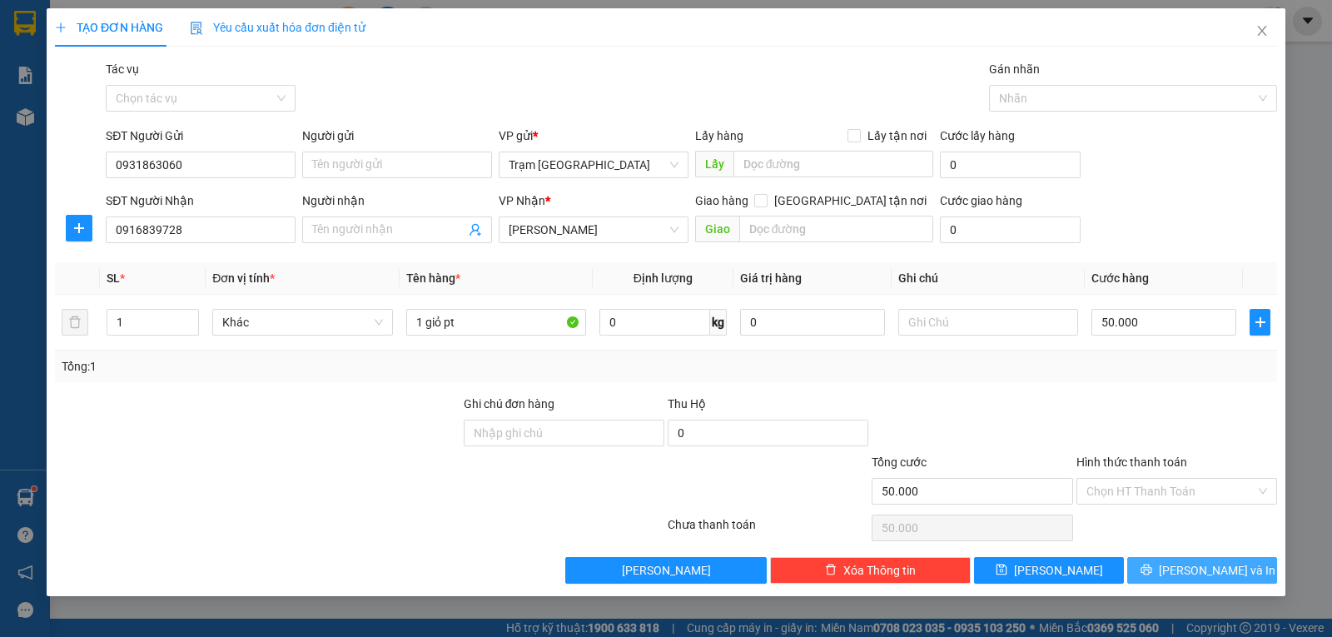
click at [1166, 559] on button "[PERSON_NAME] và In" at bounding box center [1202, 570] width 150 height 27
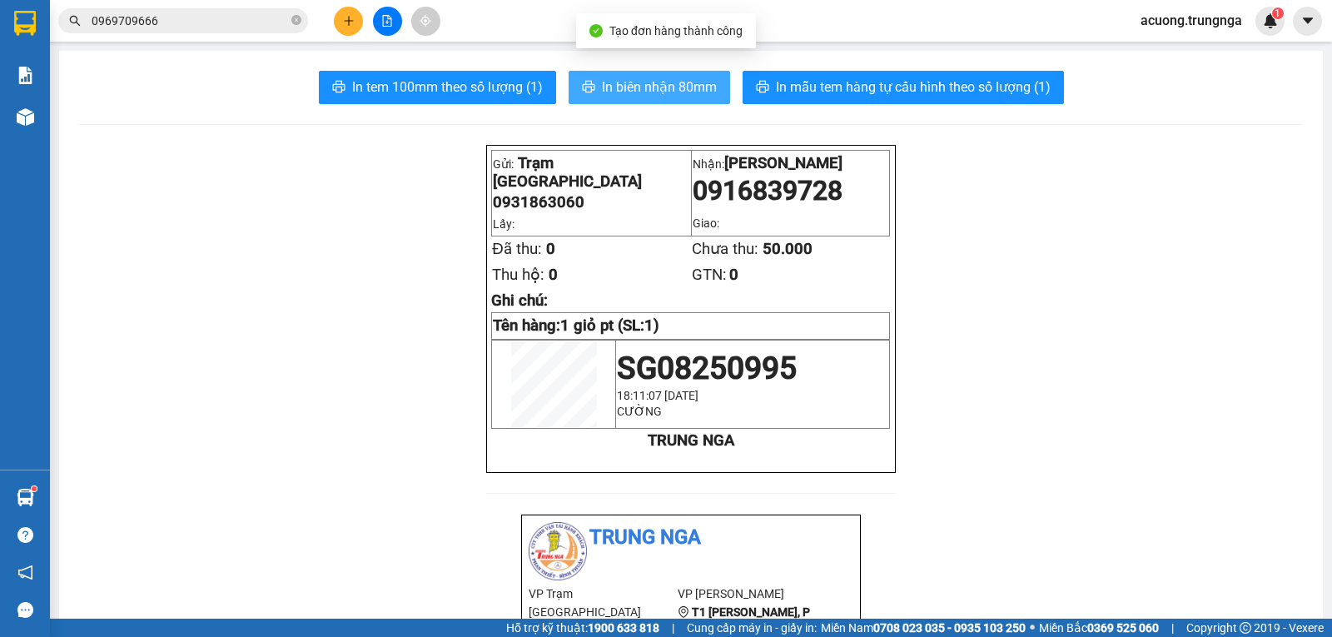
click at [624, 85] on span "In biên nhận 80mm" at bounding box center [659, 87] width 115 height 21
